Goal: Task Accomplishment & Management: Complete application form

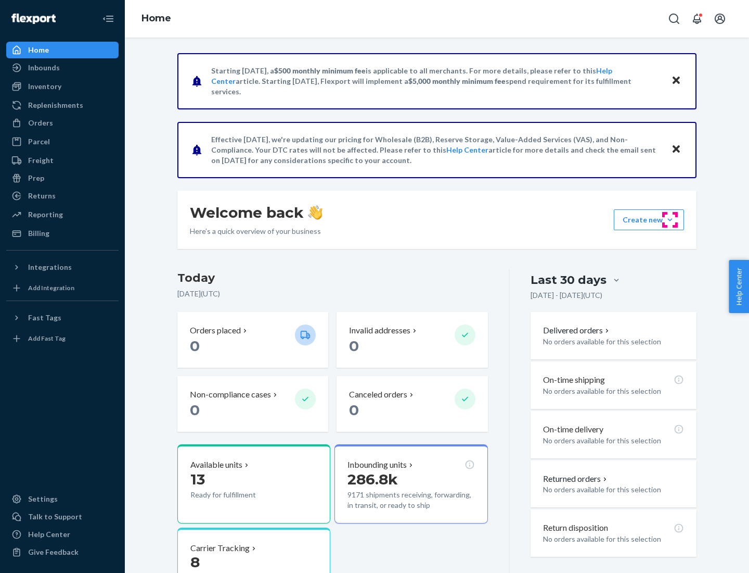
click at [670, 220] on button "Create new Create new inbound Create new order Create new product" at bounding box center [649, 219] width 70 height 21
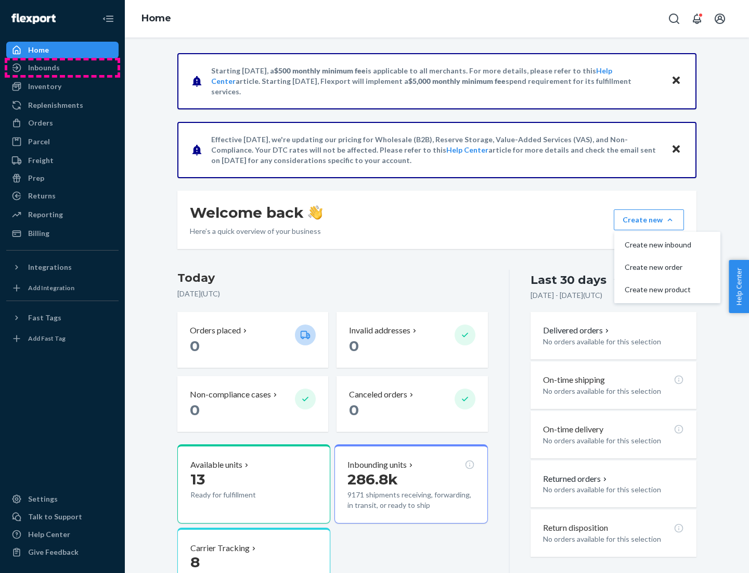
click at [62, 68] on div "Inbounds" at bounding box center [62, 67] width 110 height 15
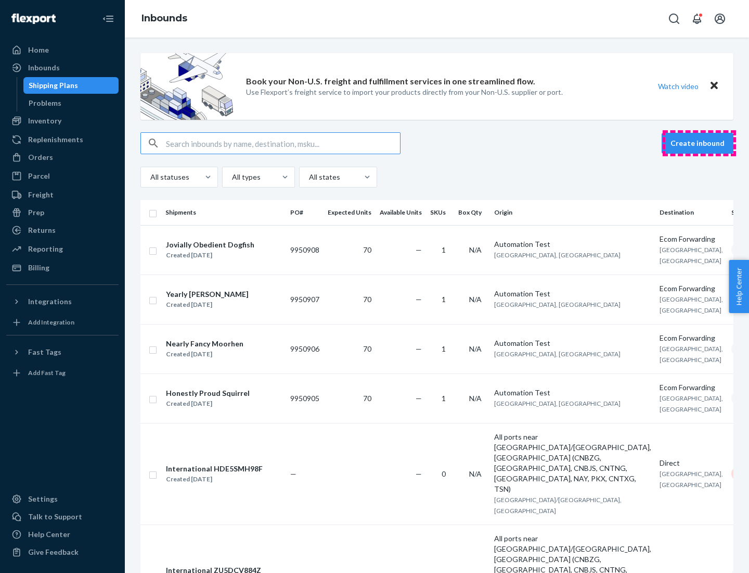
click at [700, 143] on button "Create inbound" at bounding box center [698, 143] width 72 height 21
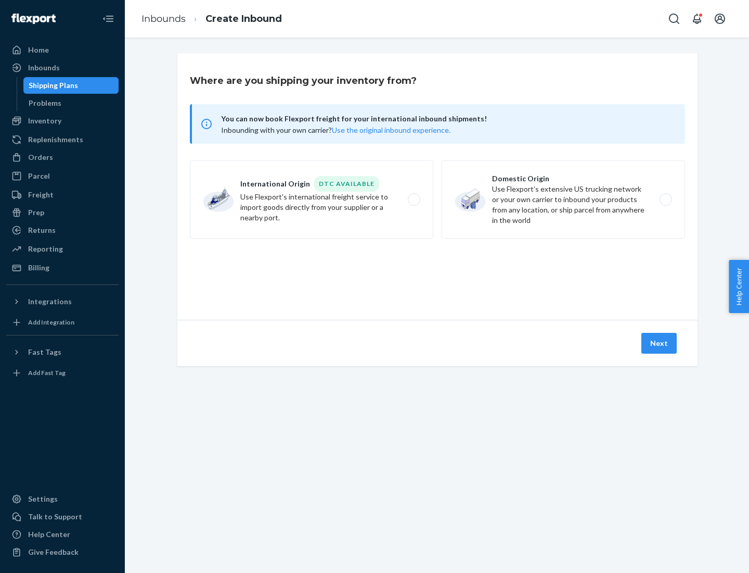
click at [564, 199] on label "Domestic Origin Use Flexport’s extensive US trucking network or your own carrie…" at bounding box center [564, 199] width 244 height 78
click at [666, 199] on input "Domestic Origin Use Flexport’s extensive US trucking network or your own carrie…" at bounding box center [669, 199] width 7 height 7
radio input "true"
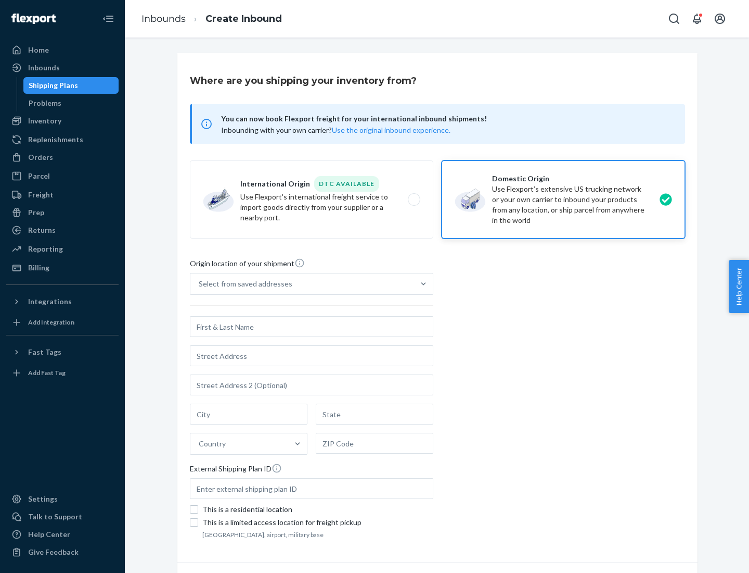
click at [243, 284] on div "Select from saved addresses" at bounding box center [246, 283] width 94 height 10
click at [200, 284] on input "Select from saved addresses" at bounding box center [199, 283] width 1 height 10
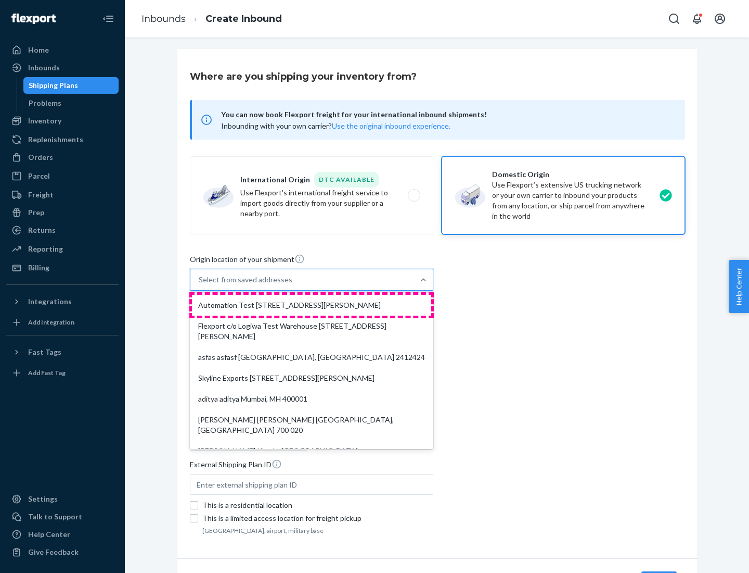
click at [312, 305] on div "Automation Test [STREET_ADDRESS][PERSON_NAME]" at bounding box center [311, 305] width 239 height 21
click at [200, 285] on input "option Automation Test [STREET_ADDRESS][PERSON_NAME]. 9 results available. Use …" at bounding box center [199, 279] width 1 height 10
type input "Automation Test"
type input "9th Floor"
type input "[GEOGRAPHIC_DATA]"
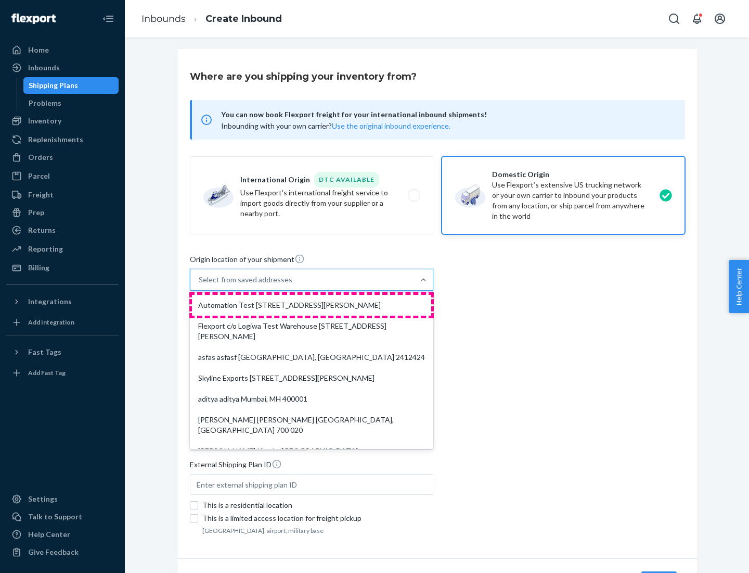
type input "CA"
type input "94104"
type input "[STREET_ADDRESS][PERSON_NAME]"
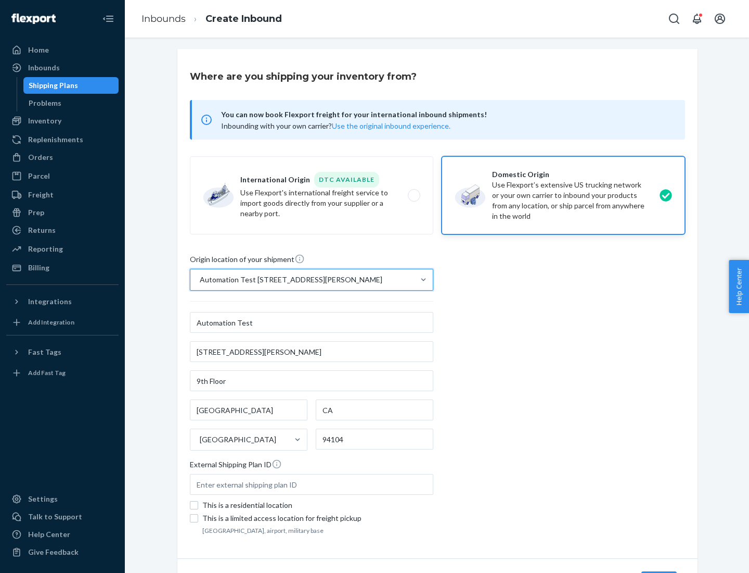
scroll to position [61, 0]
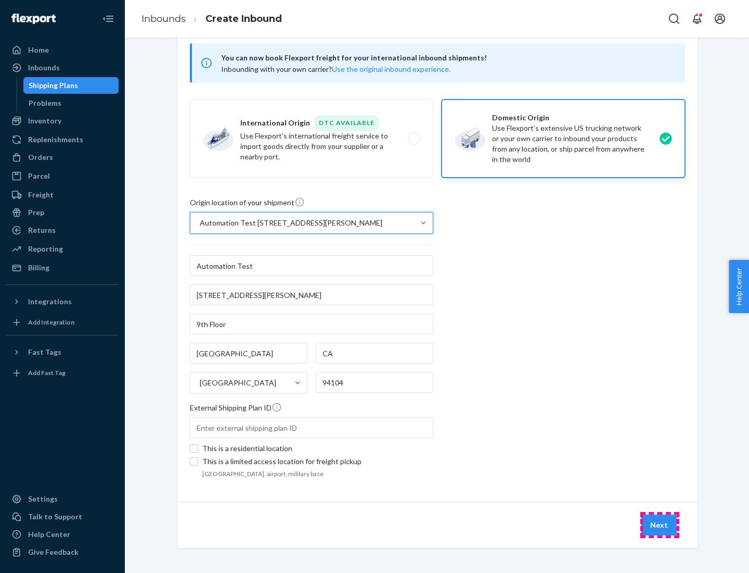
click at [660, 525] on button "Next" at bounding box center [659, 524] width 35 height 21
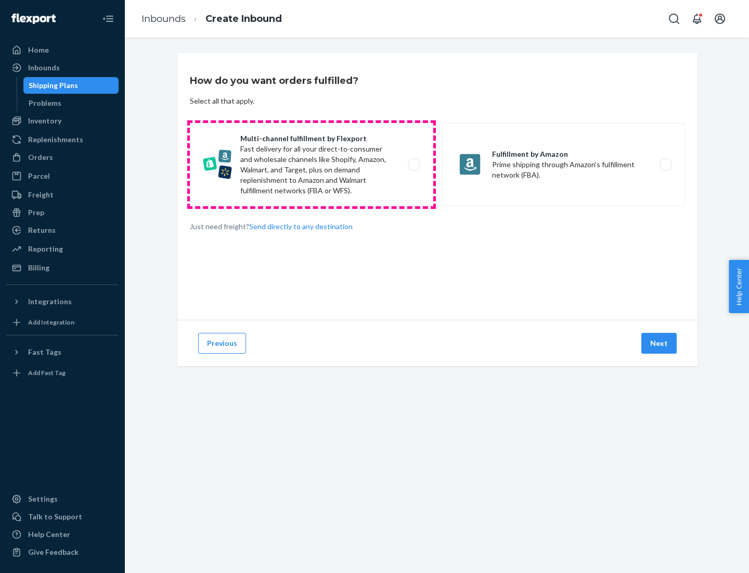
click at [312, 164] on label "Multi-channel fulfillment by Flexport Fast delivery for all your direct-to-cons…" at bounding box center [312, 164] width 244 height 83
click at [414, 164] on input "Multi-channel fulfillment by Flexport Fast delivery for all your direct-to-cons…" at bounding box center [417, 164] width 7 height 7
radio input "true"
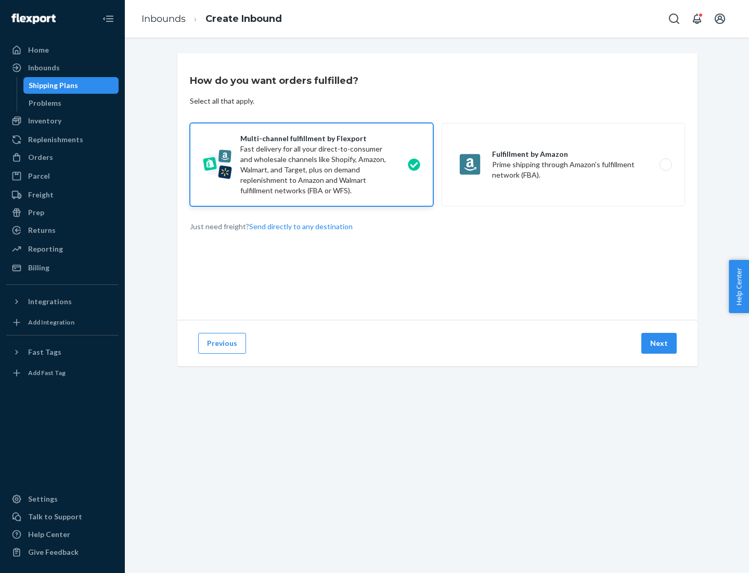
click at [660, 343] on button "Next" at bounding box center [659, 343] width 35 height 21
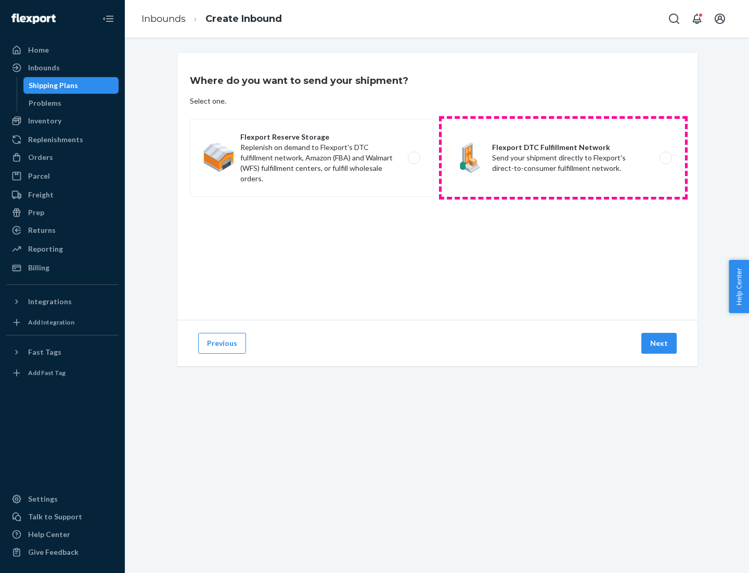
click at [564, 158] on label "Flexport DTC Fulfillment Network Send your shipment directly to Flexport's dire…" at bounding box center [564, 158] width 244 height 78
click at [666, 158] on input "Flexport DTC Fulfillment Network Send your shipment directly to Flexport's dire…" at bounding box center [669, 158] width 7 height 7
radio input "true"
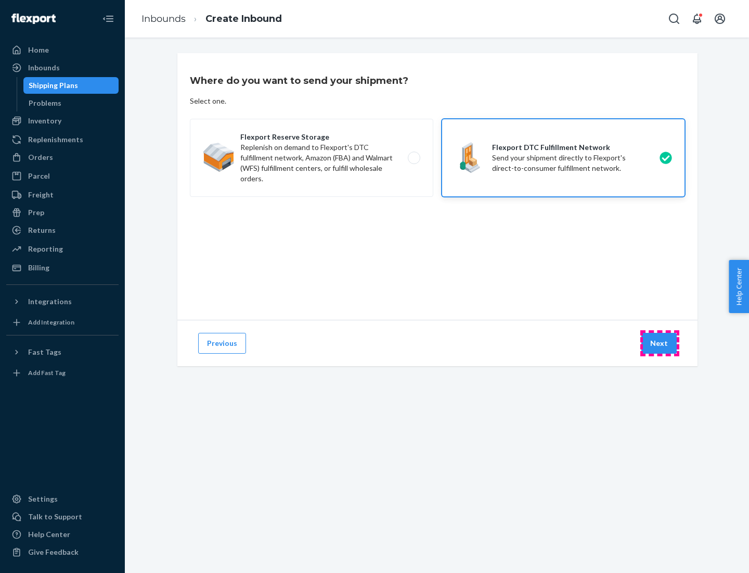
click at [660, 343] on button "Next" at bounding box center [659, 343] width 35 height 21
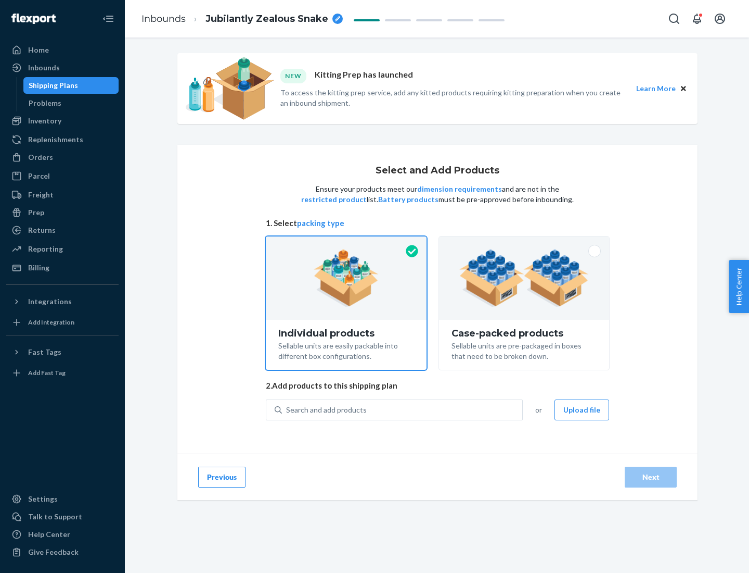
click at [525, 278] on img at bounding box center [525, 277] width 130 height 57
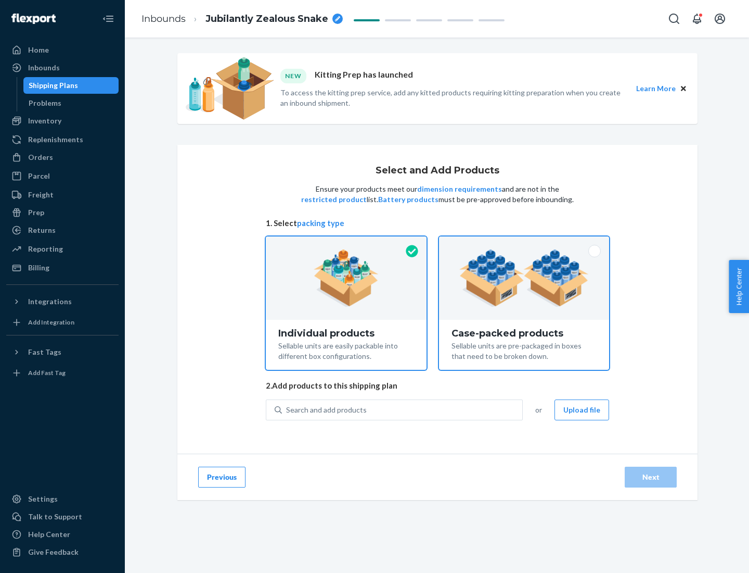
click at [525, 243] on input "Case-packed products Sellable units are pre-packaged in boxes that need to be b…" at bounding box center [524, 239] width 7 height 7
radio input "true"
radio input "false"
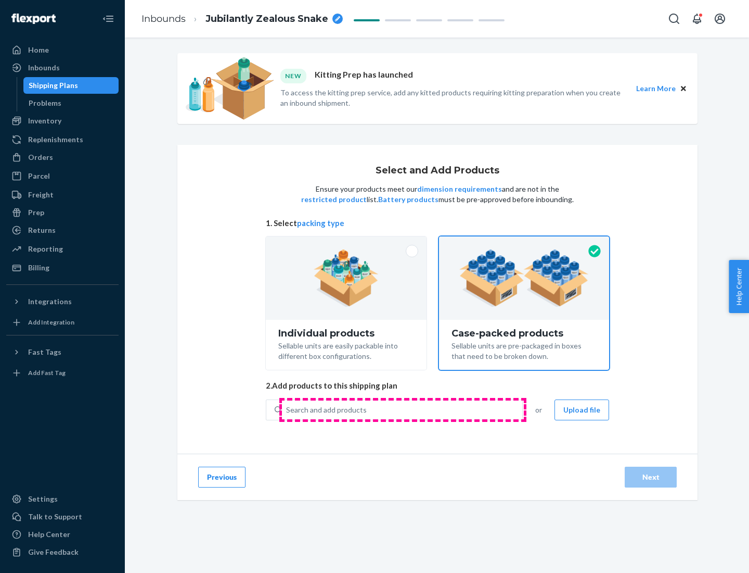
click at [403, 409] on div "Search and add products" at bounding box center [402, 409] width 240 height 19
click at [287, 409] on input "Search and add products" at bounding box center [286, 409] width 1 height 10
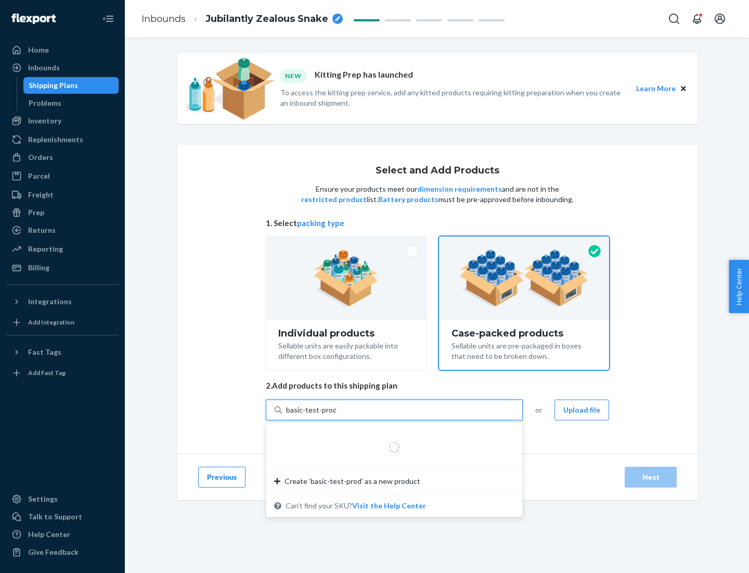
type input "basic-test-product-1"
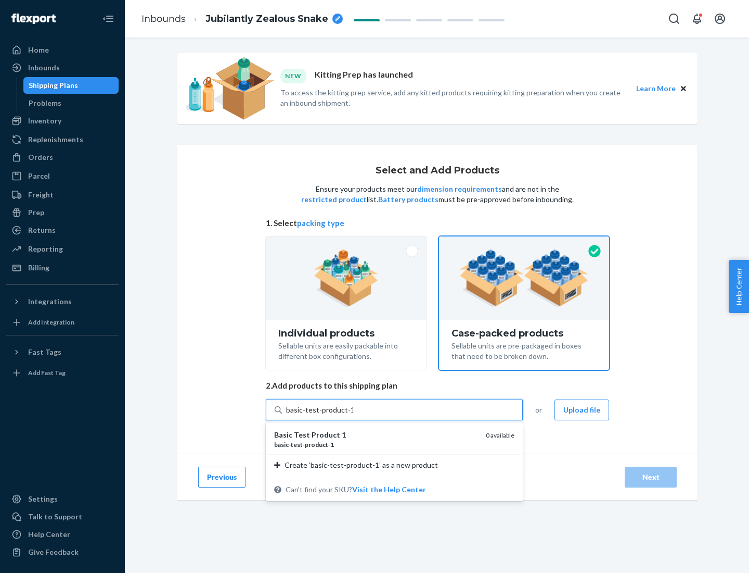
click at [376, 444] on div "basic - test - product - 1" at bounding box center [376, 444] width 204 height 9
click at [353, 415] on input "basic-test-product-1" at bounding box center [319, 409] width 67 height 10
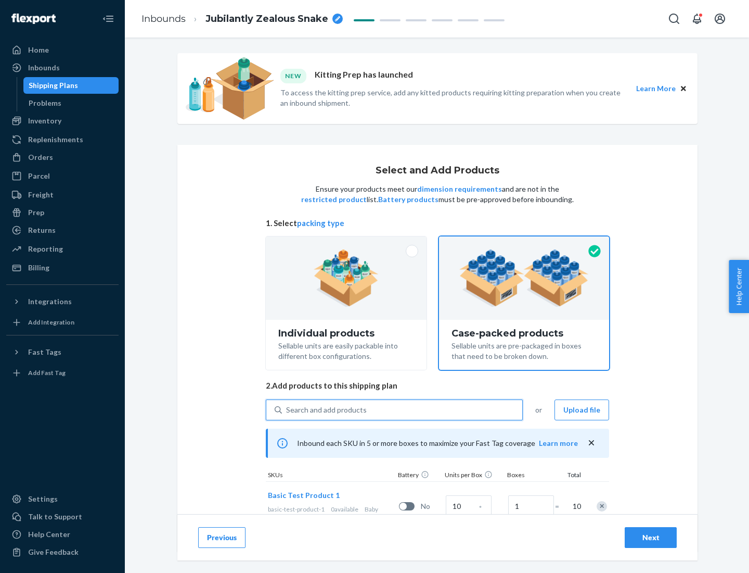
scroll to position [37, 0]
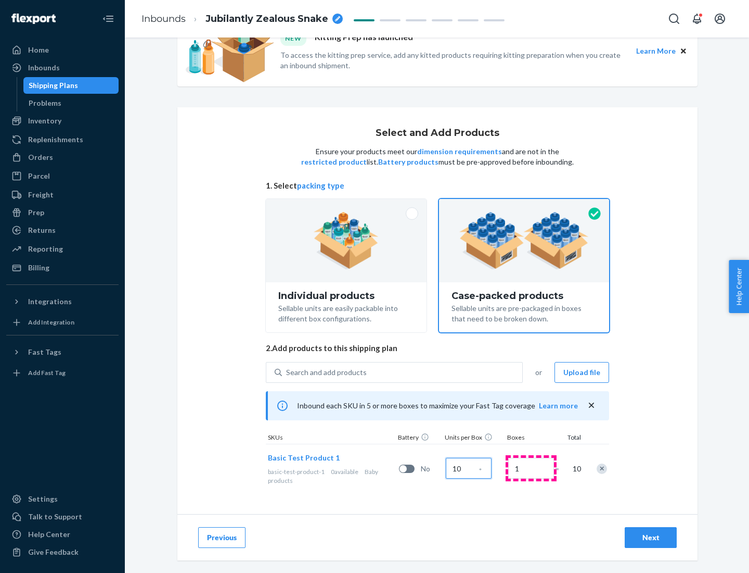
type input "10"
type input "7"
click at [651, 537] on div "Next" at bounding box center [651, 537] width 34 height 10
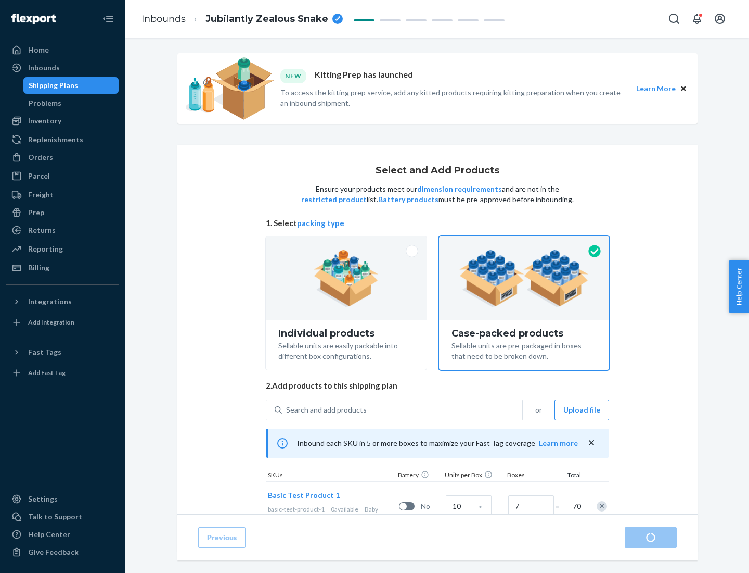
radio input "true"
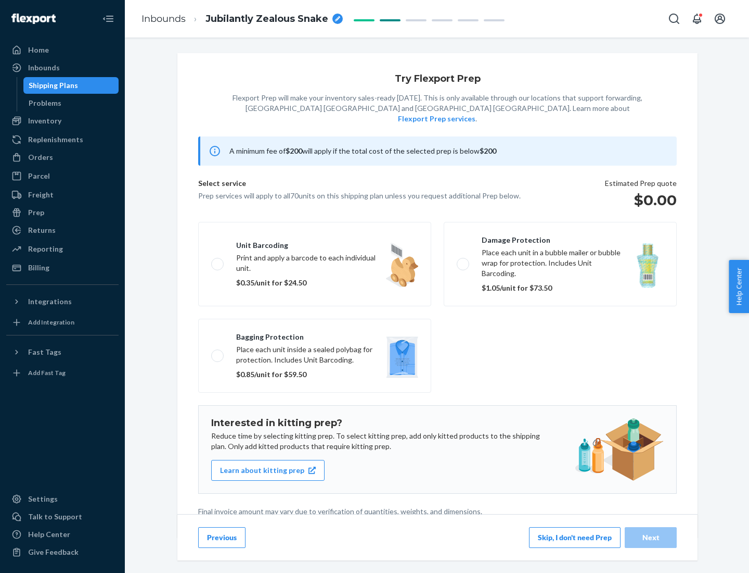
scroll to position [3, 0]
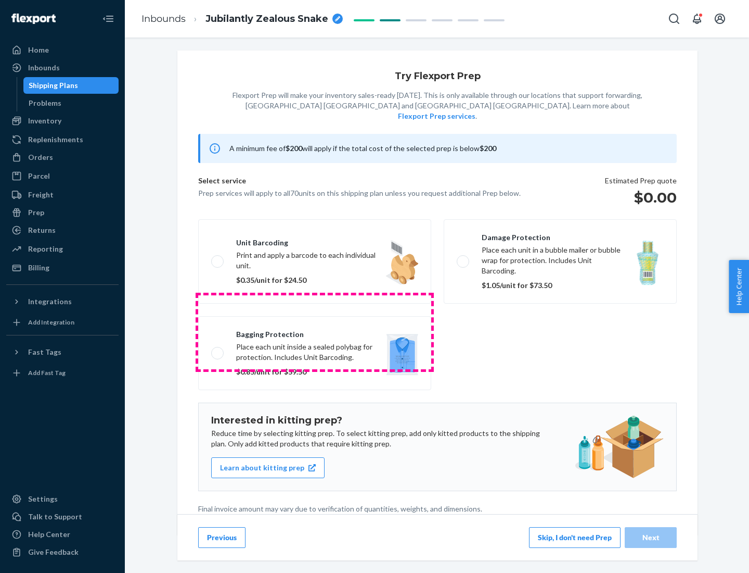
click at [315, 332] on label "Bagging protection Place each unit inside a sealed polybag for protection. Incl…" at bounding box center [314, 353] width 233 height 74
click at [218, 349] on input "Bagging protection Place each unit inside a sealed polybag for protection. Incl…" at bounding box center [214, 352] width 7 height 7
checkbox input "true"
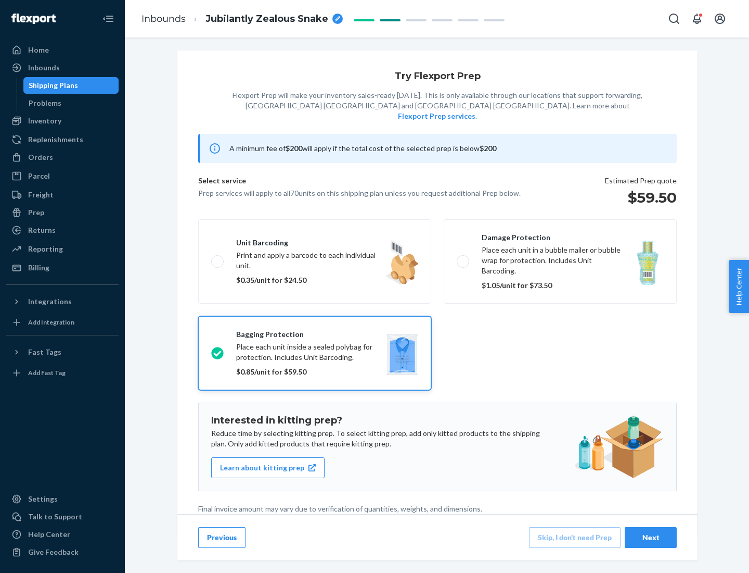
click at [651, 537] on div "Next" at bounding box center [651, 537] width 34 height 10
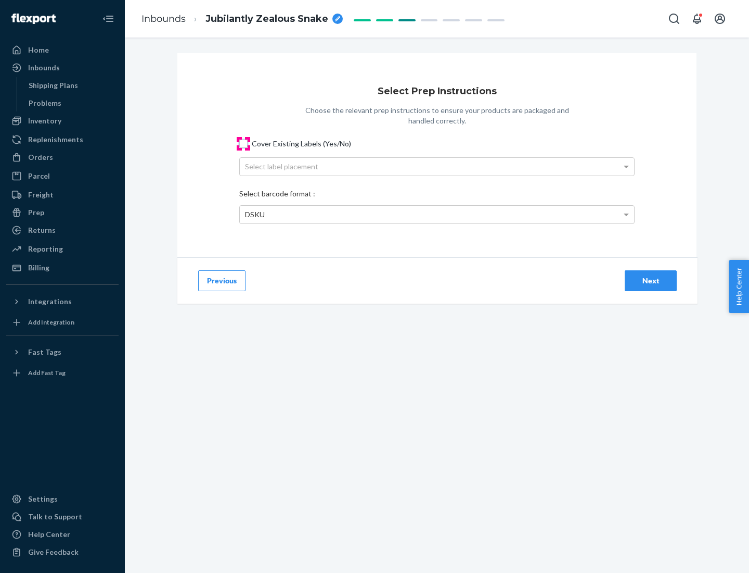
click at [244, 143] on input "Cover Existing Labels (Yes/No)" at bounding box center [243, 143] width 8 height 8
checkbox input "true"
click at [437, 166] on div "Select label placement" at bounding box center [437, 167] width 395 height 18
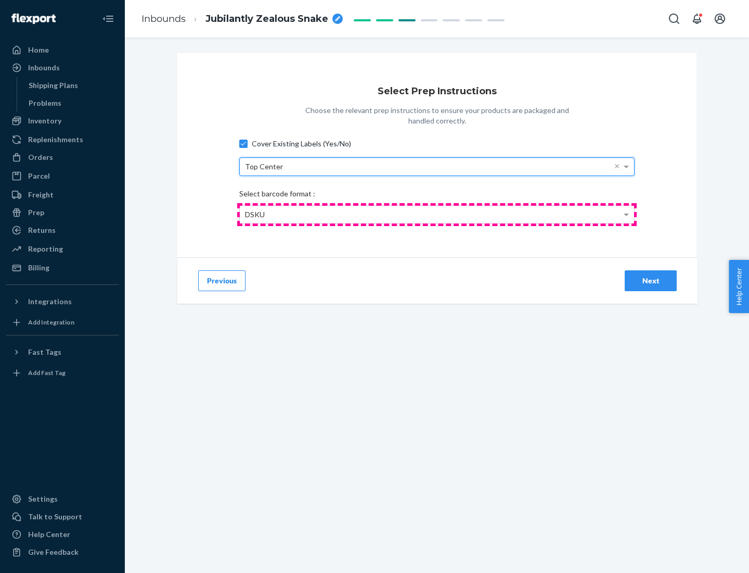
click at [437, 214] on div "DSKU" at bounding box center [437, 215] width 395 height 18
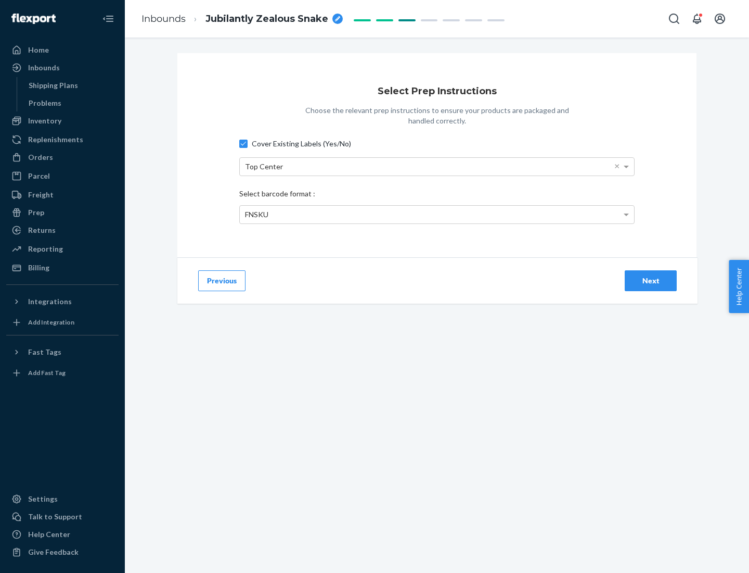
click at [651, 280] on div "Next" at bounding box center [651, 280] width 34 height 10
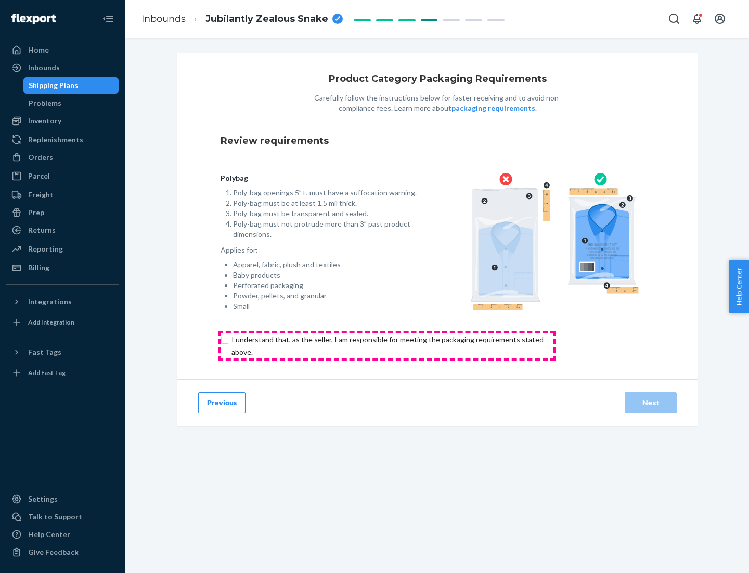
click at [387, 345] on input "checkbox" at bounding box center [394, 345] width 346 height 25
checkbox input "true"
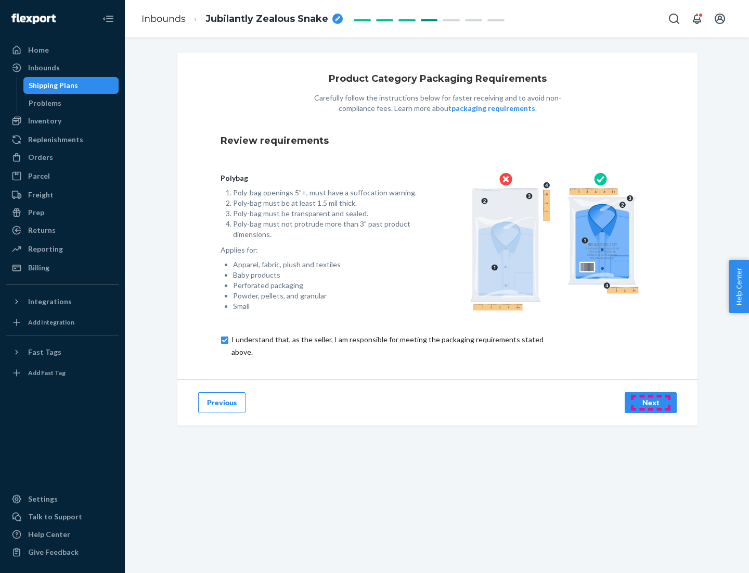
click at [651, 402] on div "Next" at bounding box center [651, 402] width 34 height 10
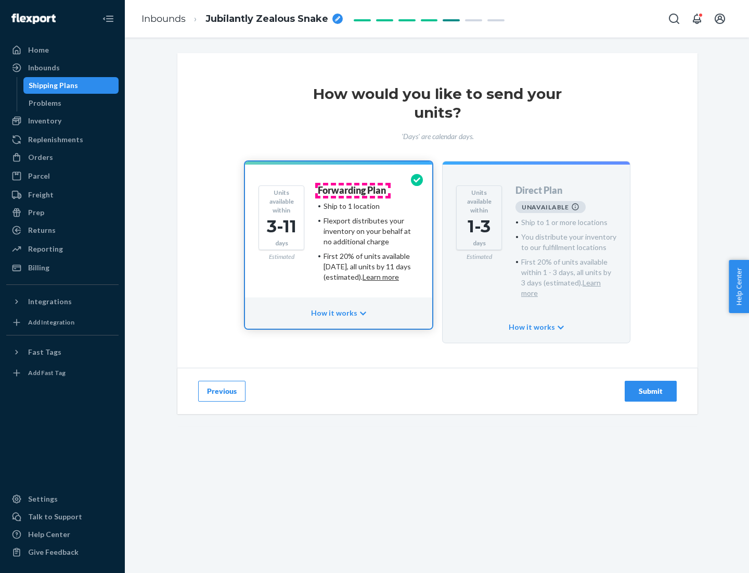
click at [353, 190] on h4 "Forwarding Plan" at bounding box center [352, 190] width 68 height 10
click at [651, 386] on div "Submit" at bounding box center [651, 391] width 34 height 10
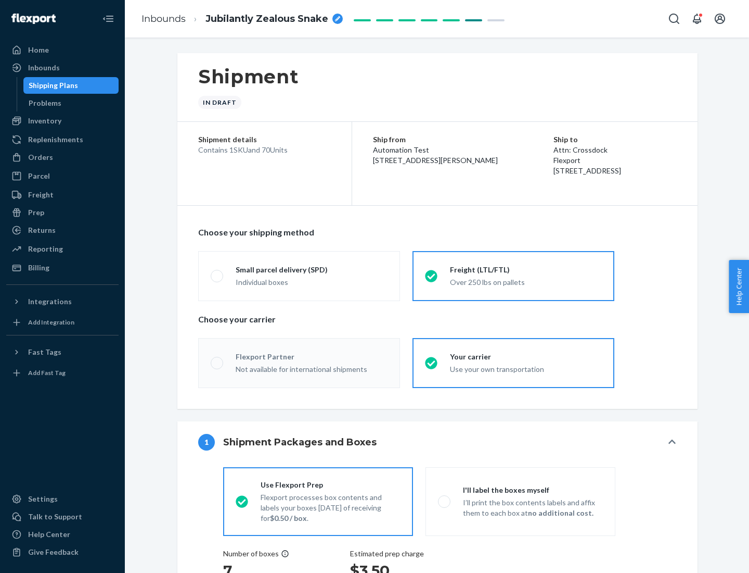
radio input "true"
radio input "false"
radio input "true"
radio input "false"
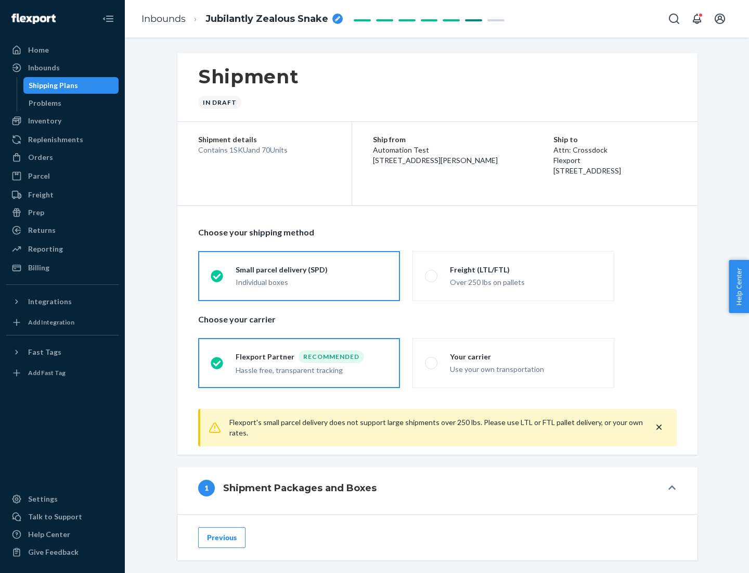
click at [514, 275] on div "Over 250 lbs on pallets" at bounding box center [526, 281] width 152 height 12
click at [432, 275] on input "Freight (LTL/FTL) Over 250 lbs on pallets" at bounding box center [428, 275] width 7 height 7
radio input "true"
radio input "false"
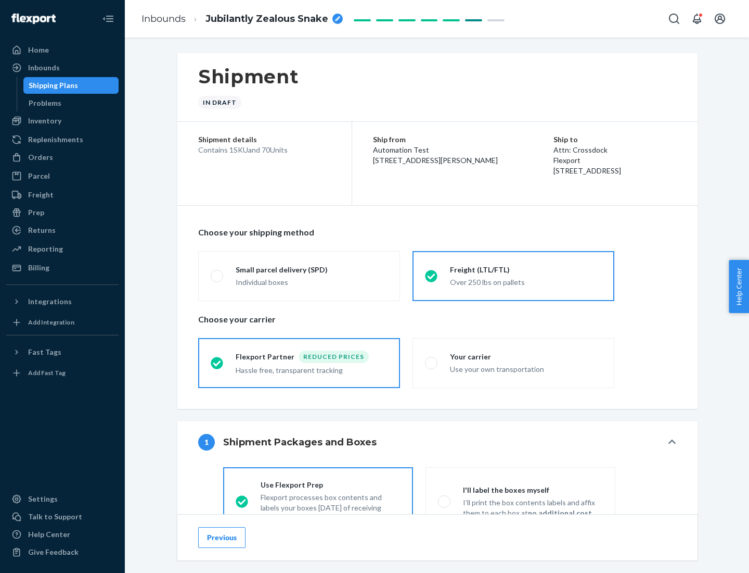
scroll to position [58, 0]
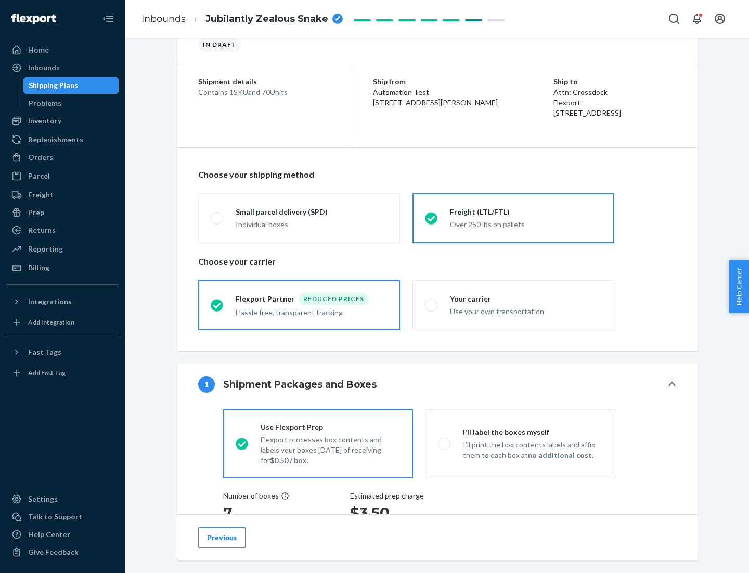
click at [514, 304] on div "Use your own transportation" at bounding box center [526, 310] width 152 height 12
click at [432, 304] on input "Your carrier Use your own transportation" at bounding box center [428, 304] width 7 height 7
radio input "true"
radio input "false"
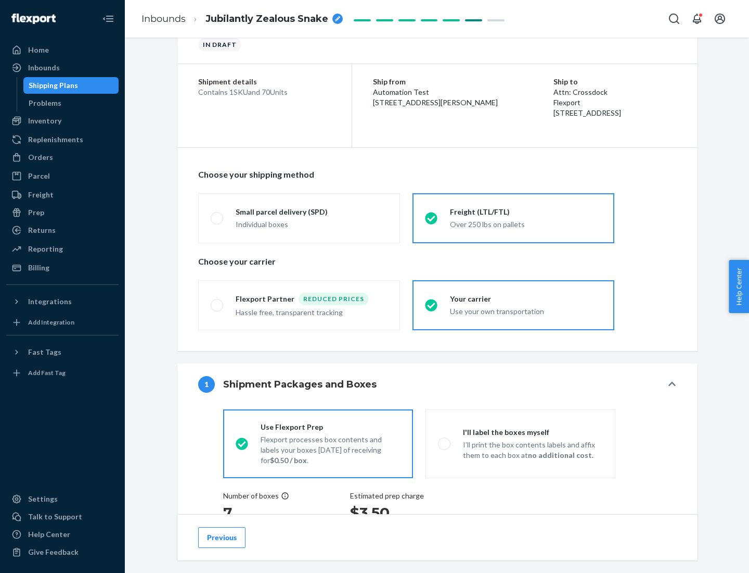
scroll to position [196, 0]
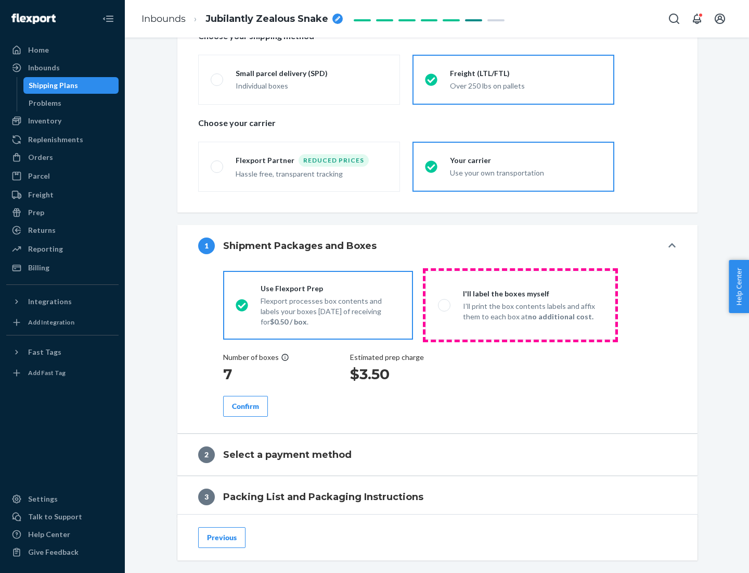
click at [520, 304] on p "I’ll print the box contents labels and affix them to each box at no additional …" at bounding box center [533, 311] width 140 height 21
click at [445, 304] on input "I'll label the boxes myself I’ll print the box contents labels and affix them t…" at bounding box center [441, 304] width 7 height 7
radio input "true"
radio input "false"
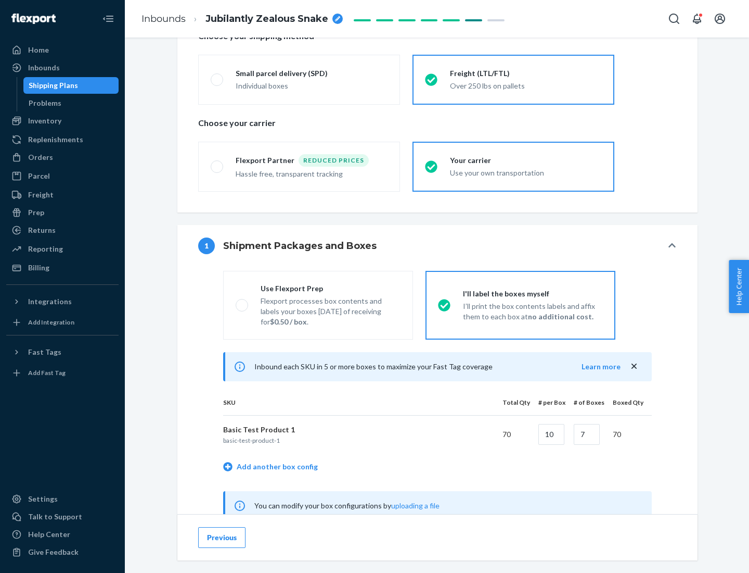
scroll to position [325, 0]
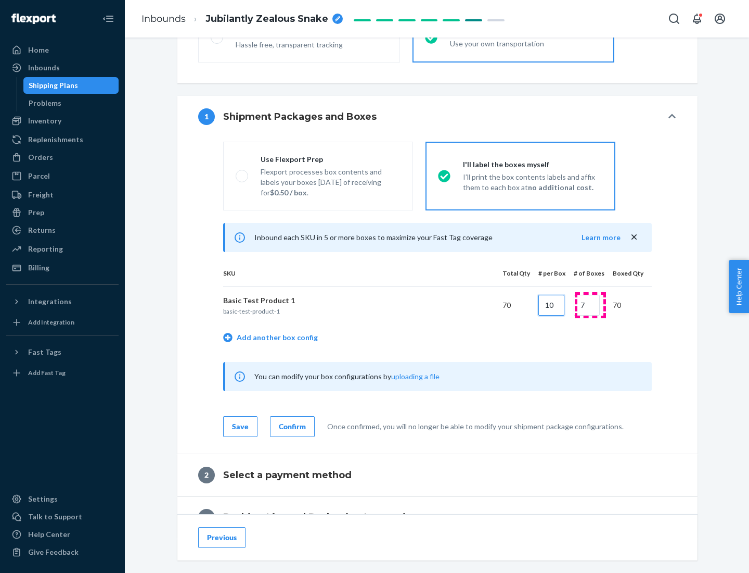
type input "10"
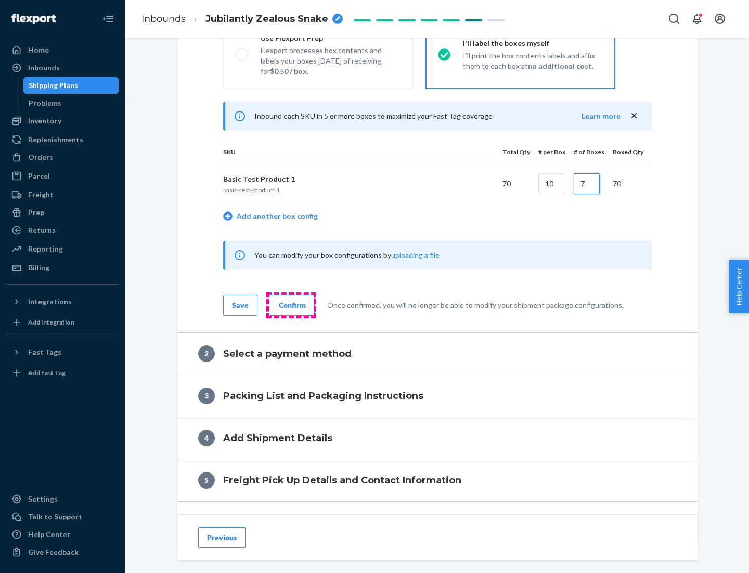
type input "7"
click at [291, 304] on div "Confirm" at bounding box center [292, 305] width 27 height 10
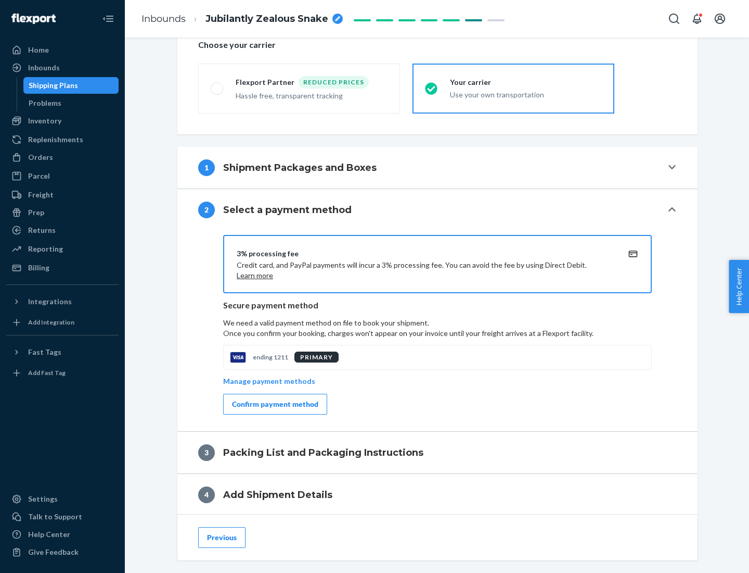
scroll to position [373, 0]
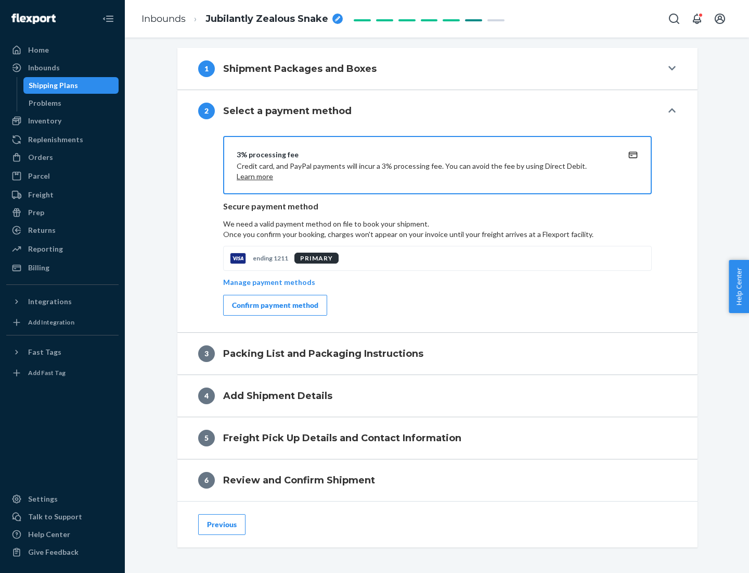
click at [274, 305] on div "Confirm payment method" at bounding box center [275, 305] width 86 height 10
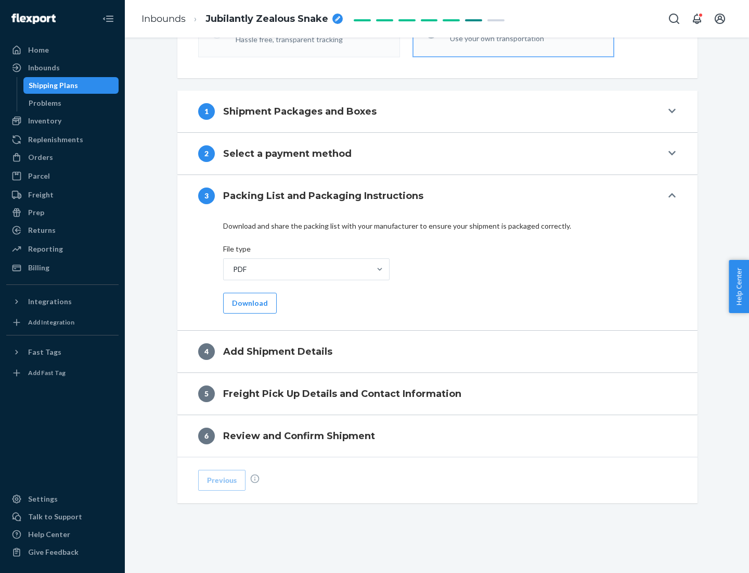
scroll to position [328, 0]
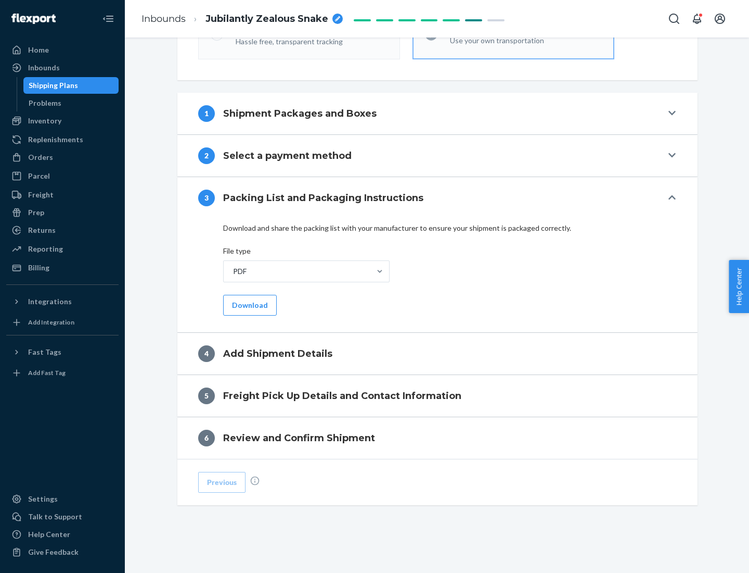
click at [249, 304] on button "Download" at bounding box center [250, 305] width 54 height 21
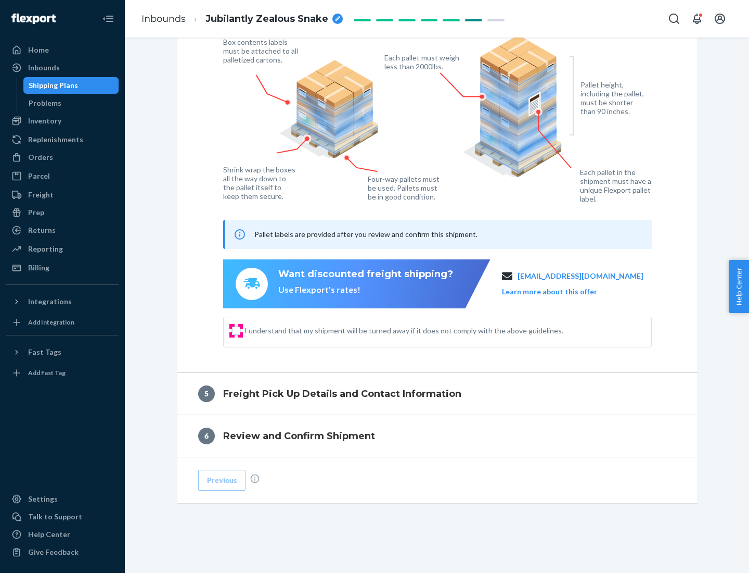
click at [236, 330] on input "I understand that my shipment will be turned away if it does not comply with th…" at bounding box center [236, 330] width 8 height 8
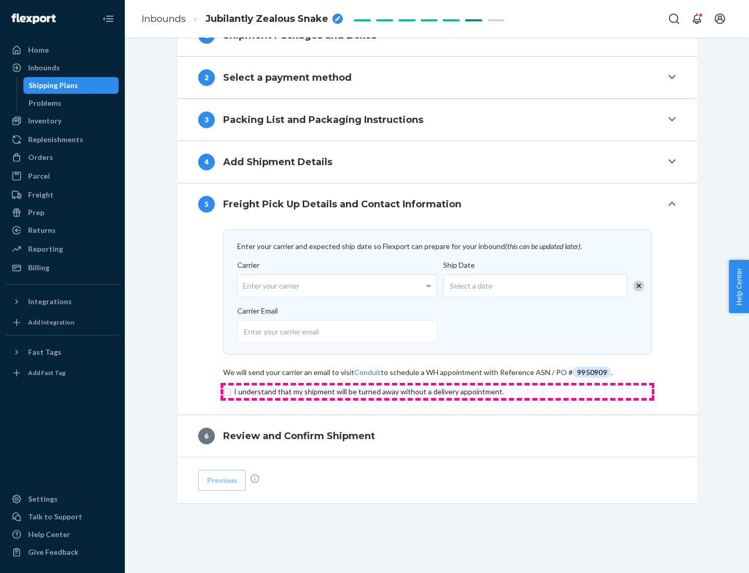
click at [438, 391] on input "checkbox" at bounding box center [437, 391] width 429 height 12
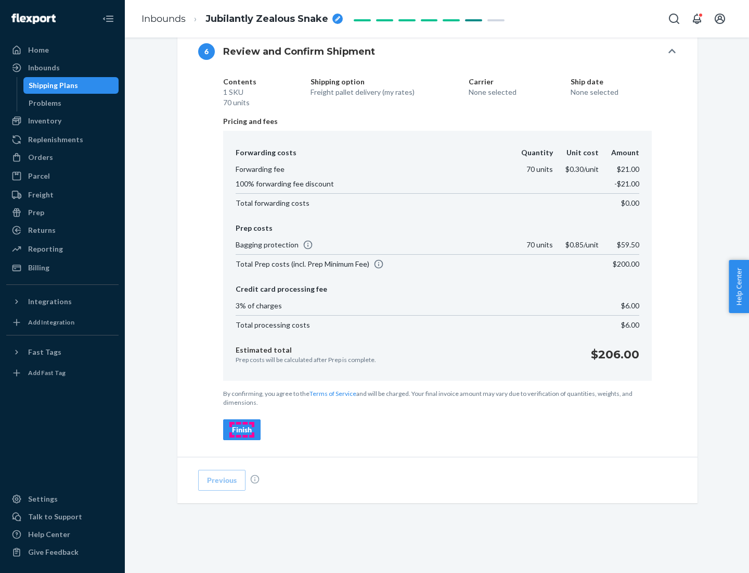
click at [242, 429] on div "Finish" at bounding box center [242, 429] width 20 height 10
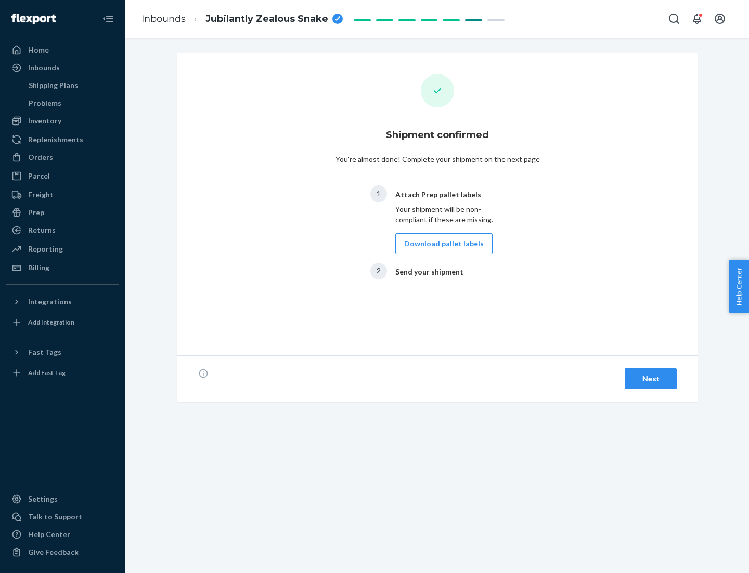
click at [441, 244] on button "Download pallet labels" at bounding box center [444, 243] width 97 height 21
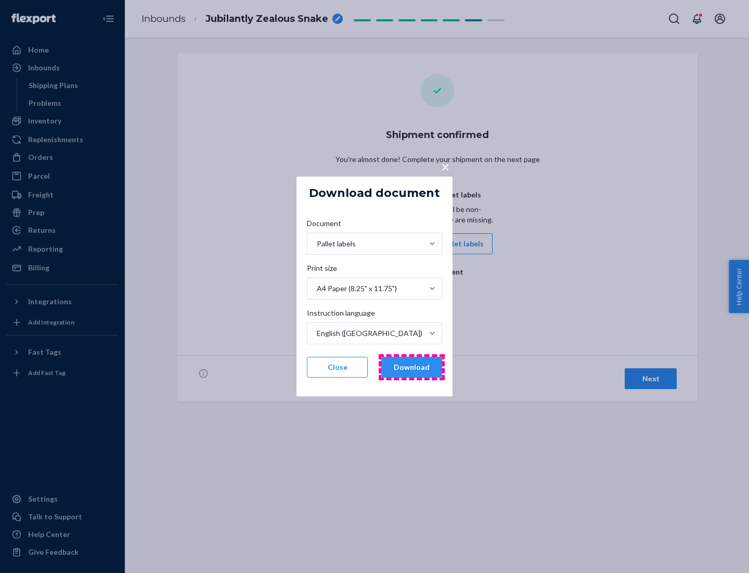
click at [412, 367] on button "Download" at bounding box center [412, 367] width 61 height 21
click at [445, 166] on span "×" at bounding box center [445, 167] width 8 height 18
